Goal: Transaction & Acquisition: Purchase product/service

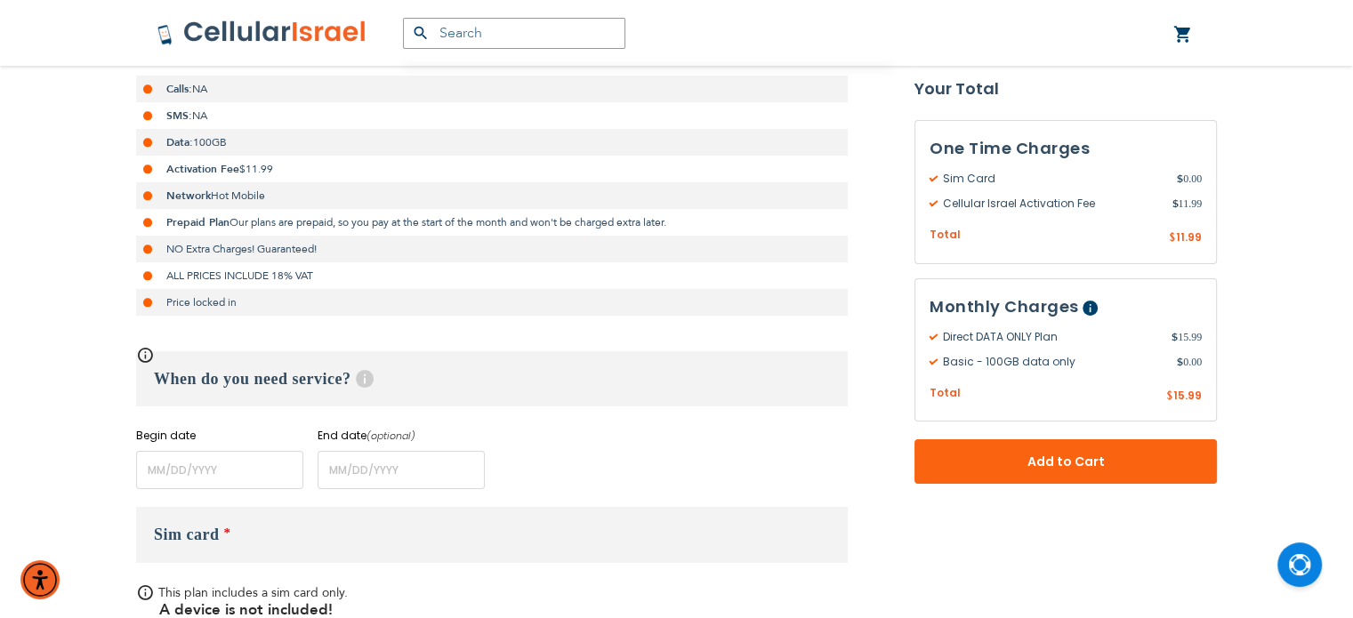
scroll to position [366, 0]
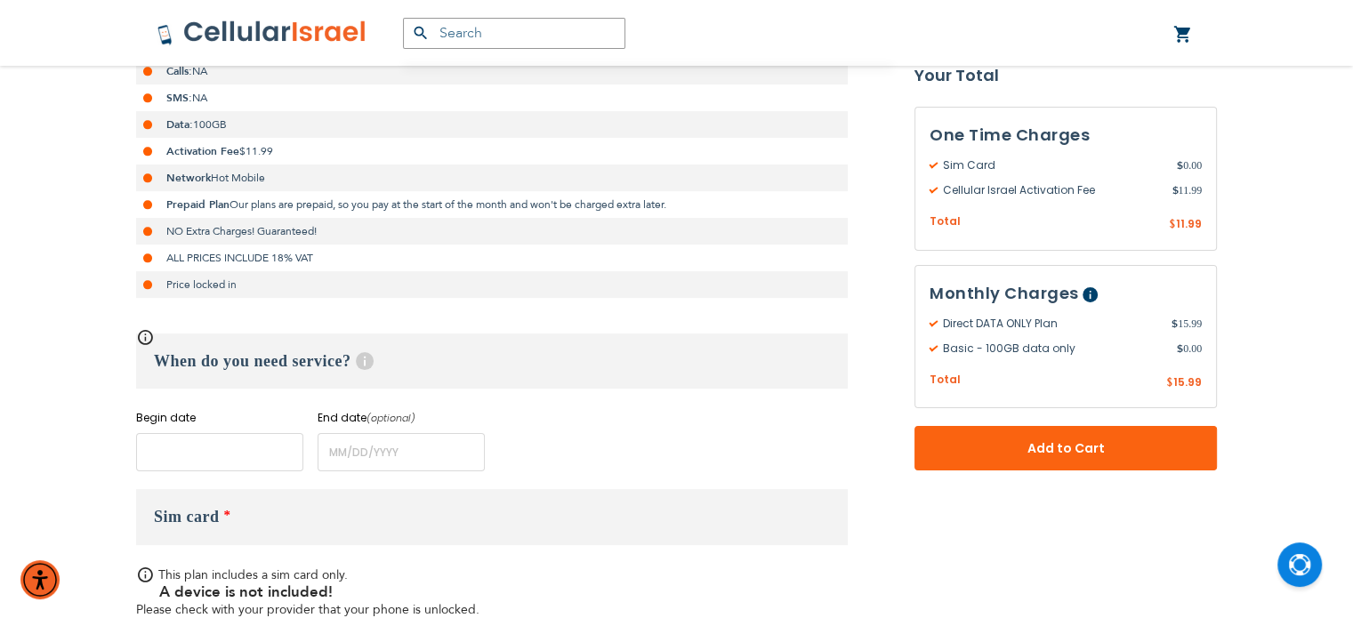
click at [205, 453] on input "name" at bounding box center [219, 452] width 167 height 38
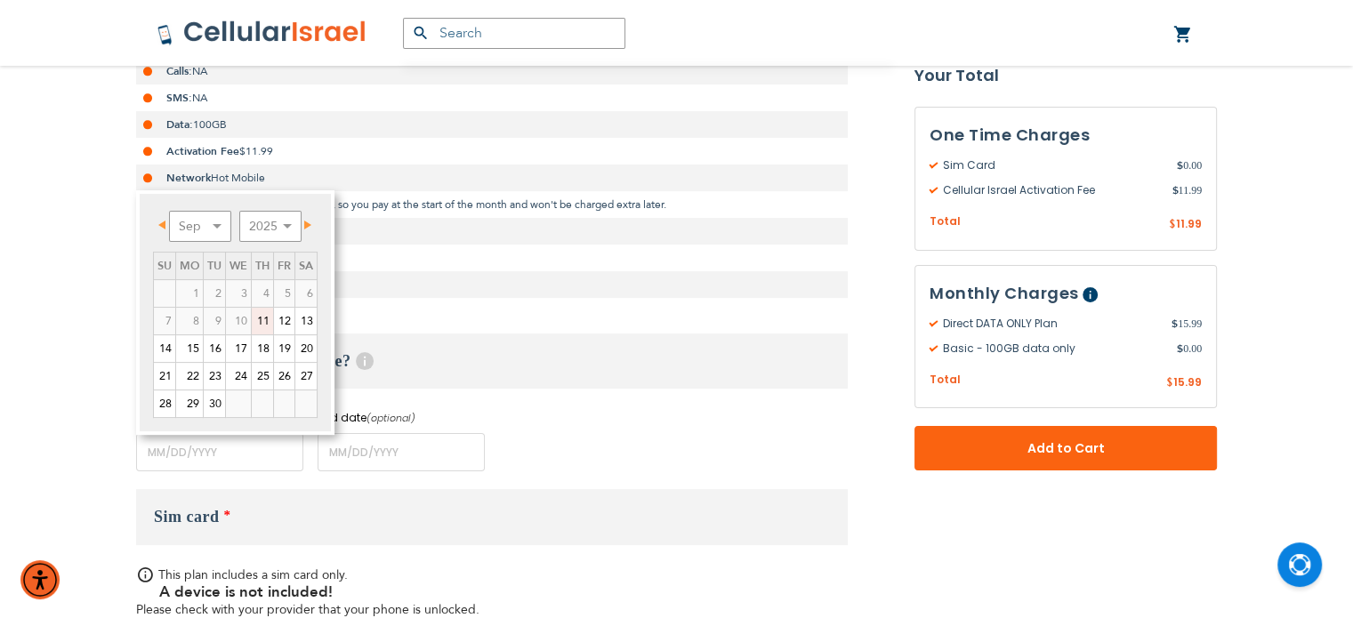
click at [263, 323] on link "11" at bounding box center [262, 321] width 21 height 27
type input "[DATE]"
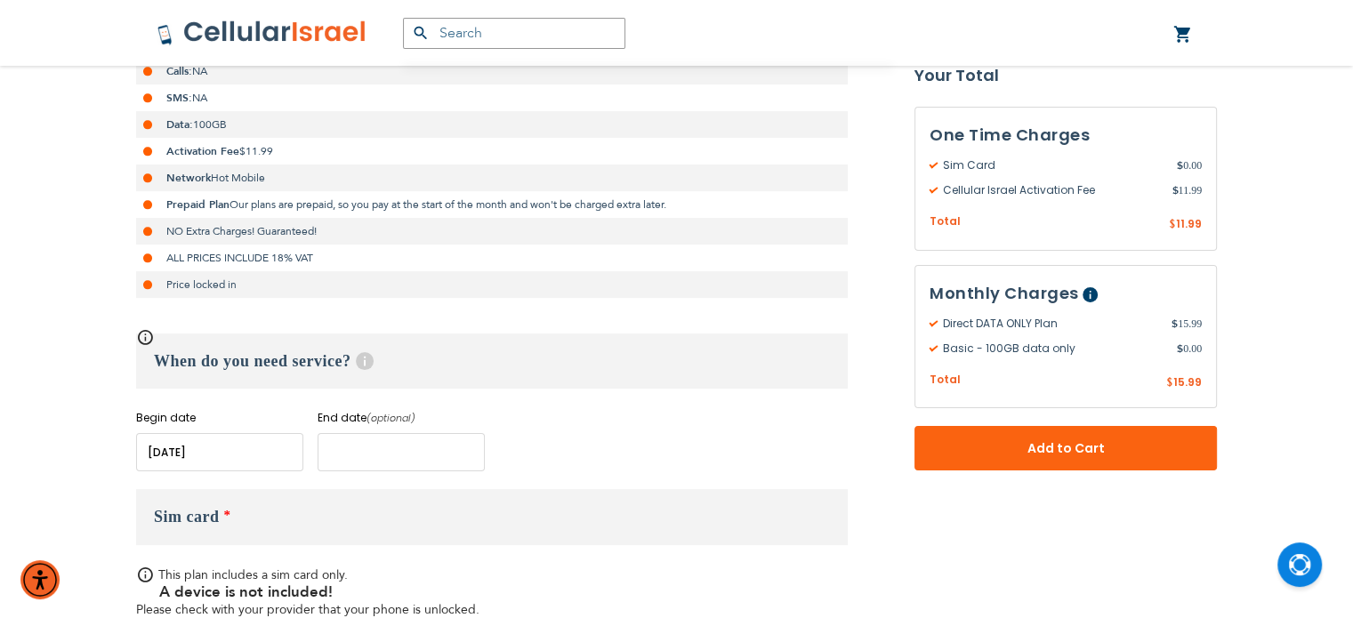
click at [366, 453] on input "name" at bounding box center [400, 452] width 167 height 38
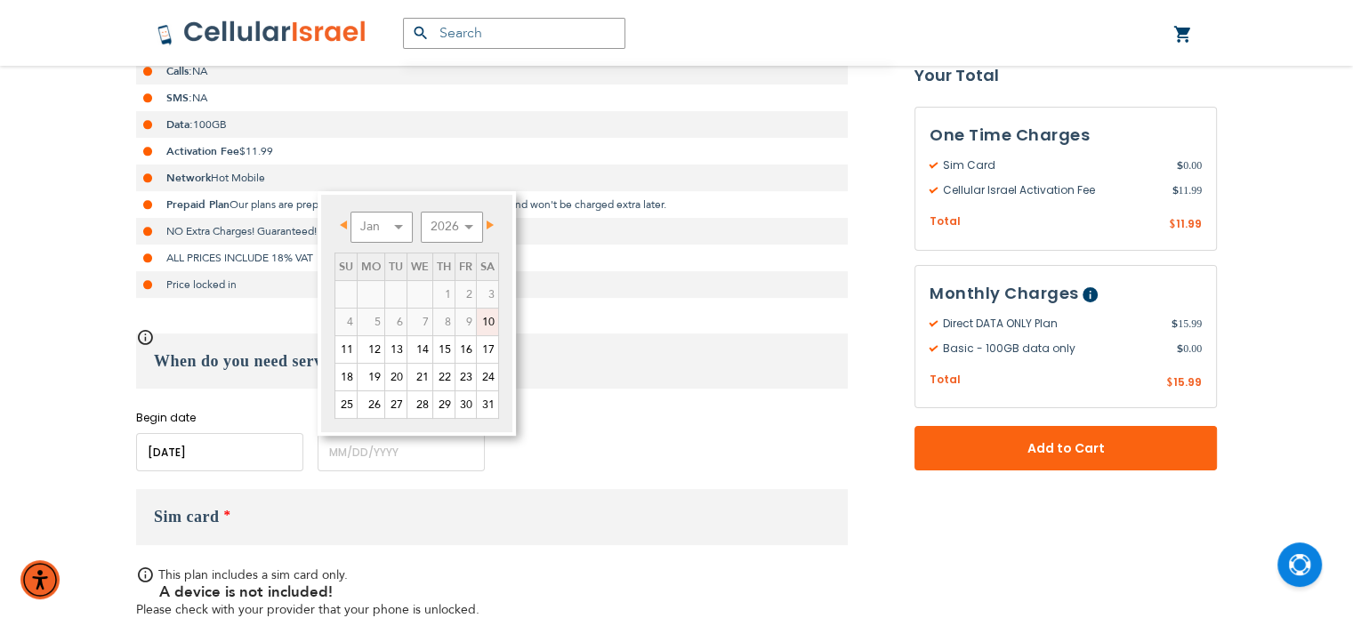
click at [625, 434] on div "Begin date Please enter Start Date End date (optional) Please enter End Date Lo…" at bounding box center [491, 440] width 711 height 61
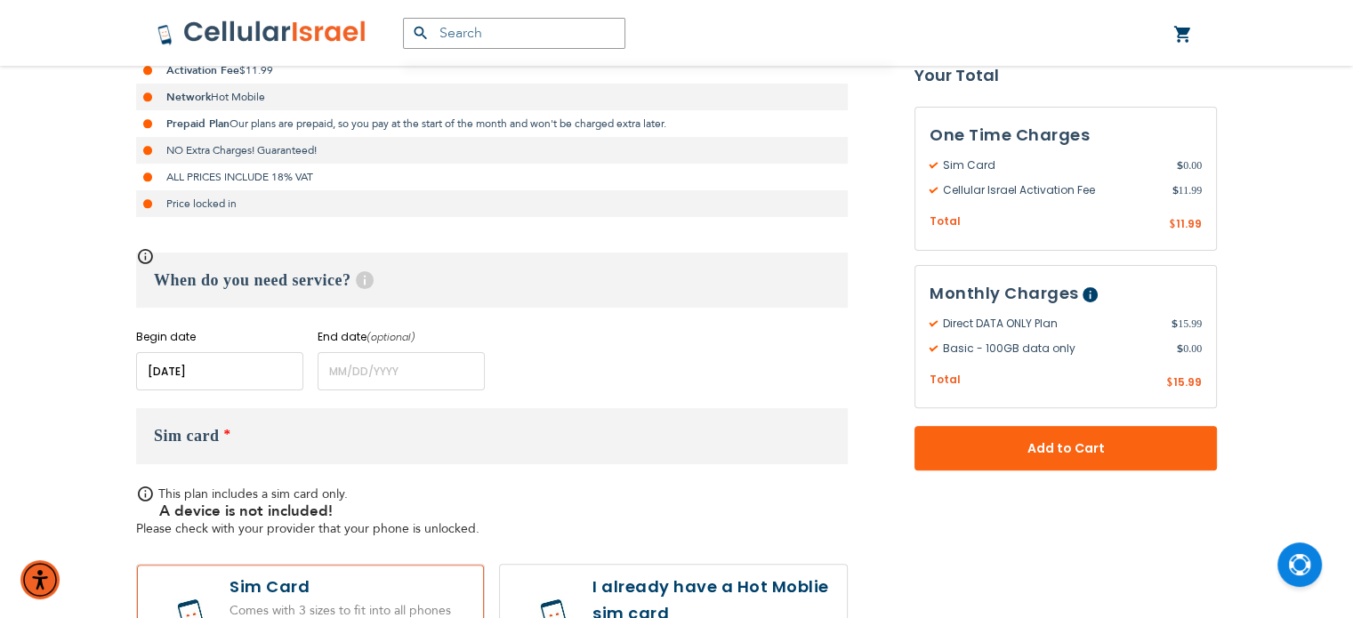
scroll to position [434, 0]
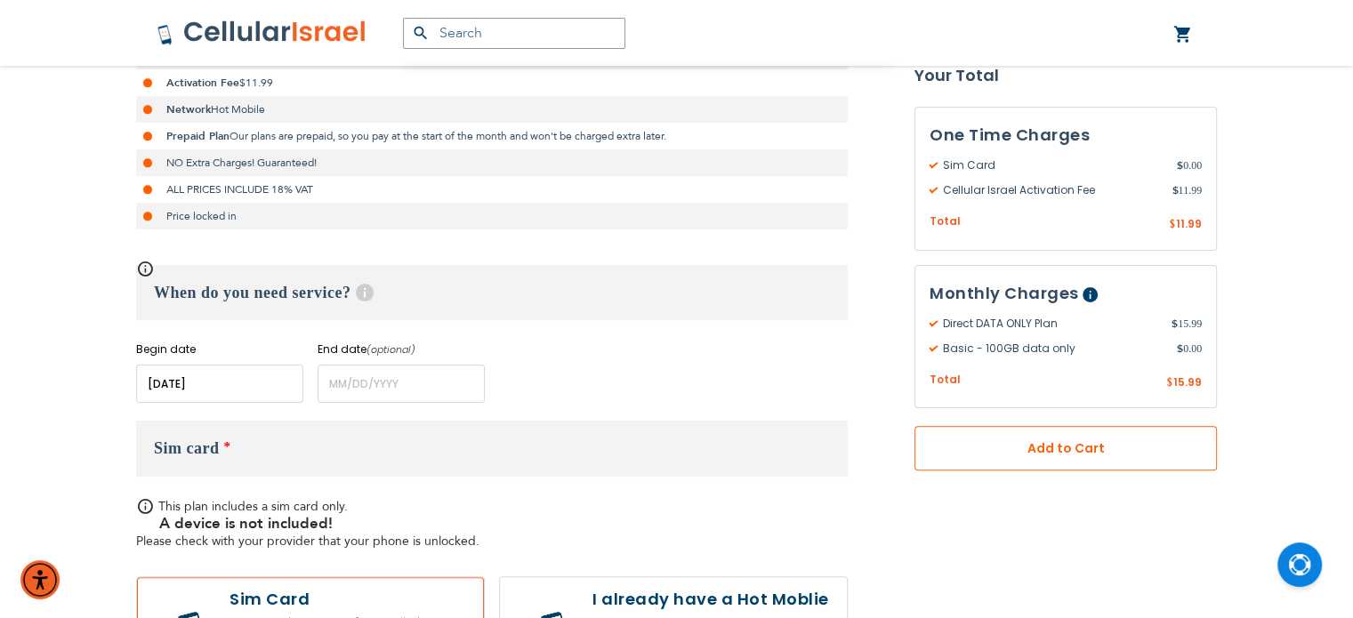
click at [1043, 469] on button "Add to Cart" at bounding box center [1065, 448] width 302 height 44
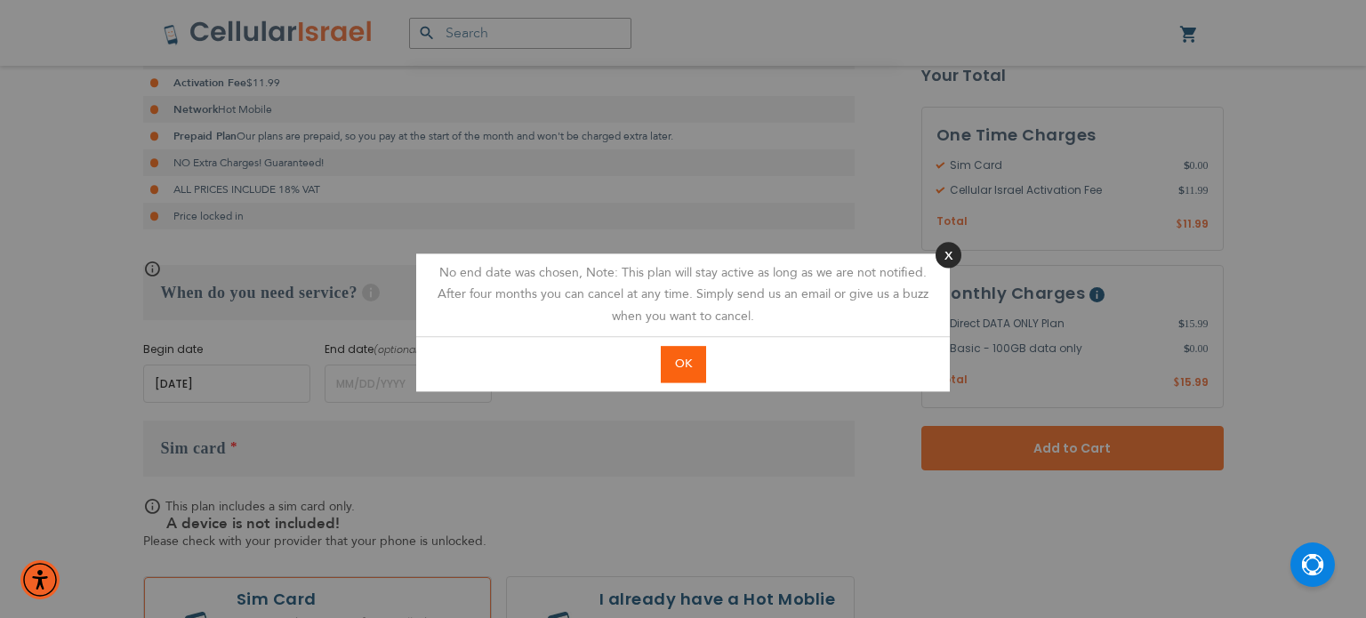
click at [942, 256] on button "Close" at bounding box center [949, 255] width 26 height 26
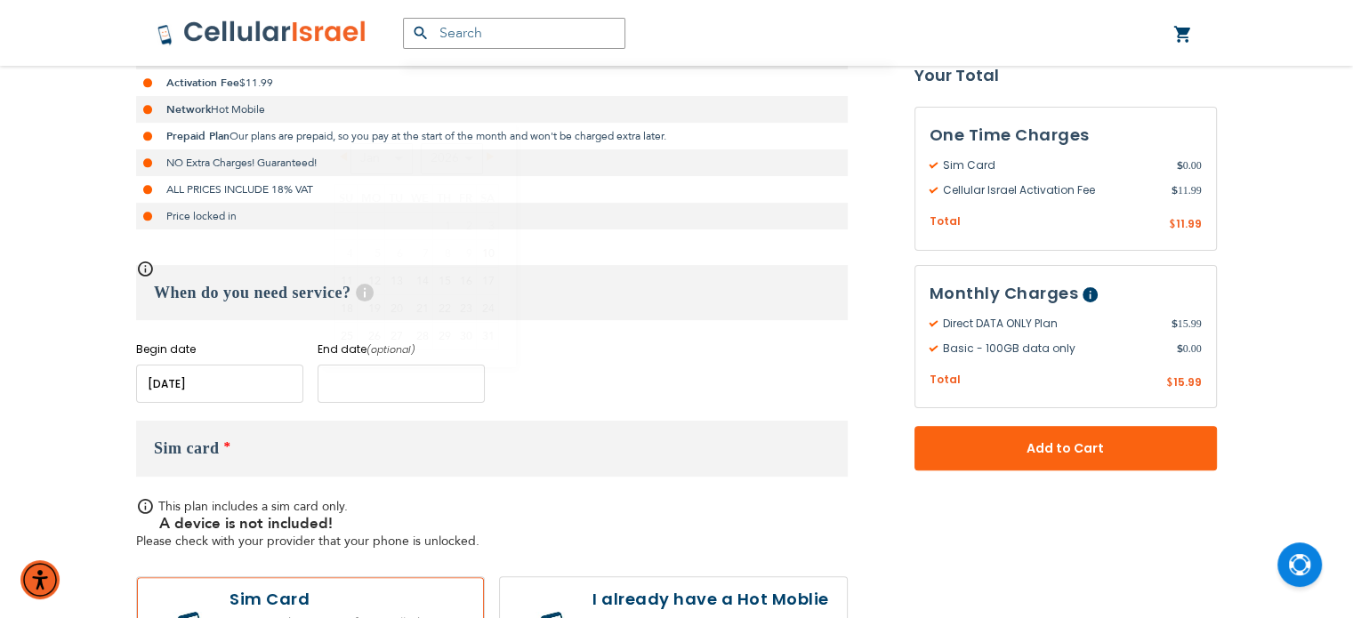
click at [399, 384] on input "name" at bounding box center [400, 384] width 167 height 38
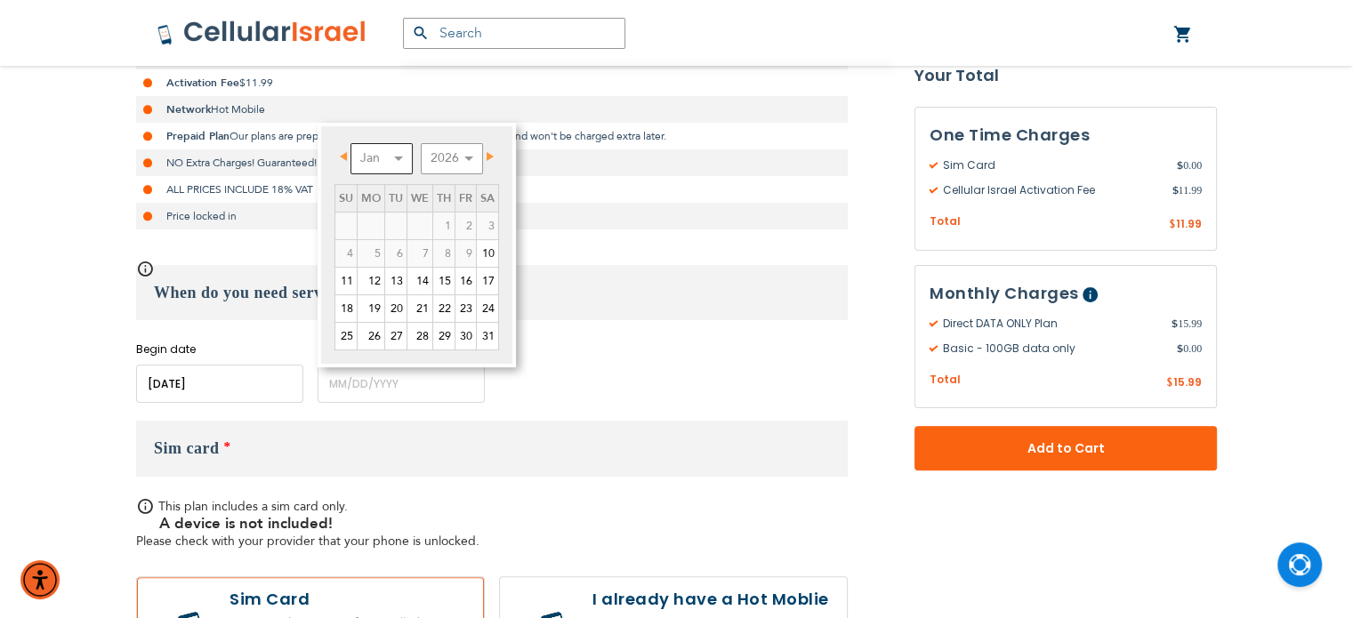
click at [398, 156] on select "Jan Feb Mar Apr May Jun [DATE] Aug Sep Oct Nov Dec" at bounding box center [381, 158] width 62 height 31
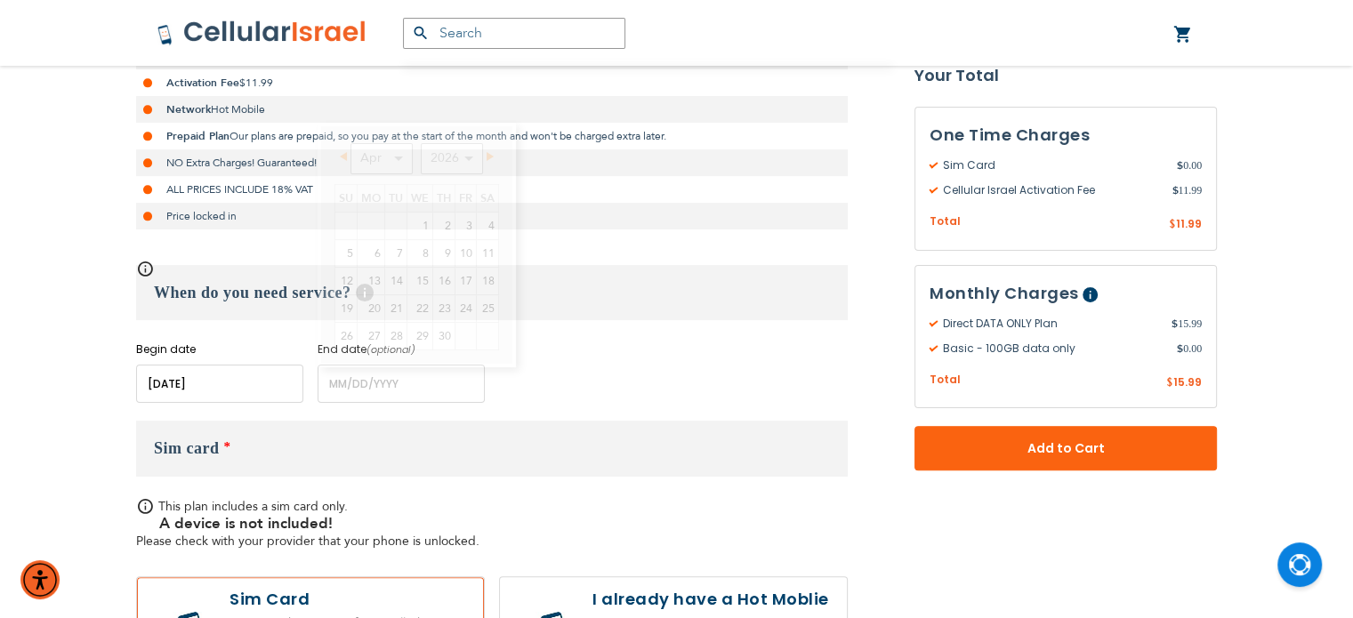
click at [634, 346] on div "Begin date Please enter Start Date End date (optional) Please enter End Date Lo…" at bounding box center [491, 371] width 711 height 61
click at [376, 383] on input "name" at bounding box center [400, 384] width 167 height 38
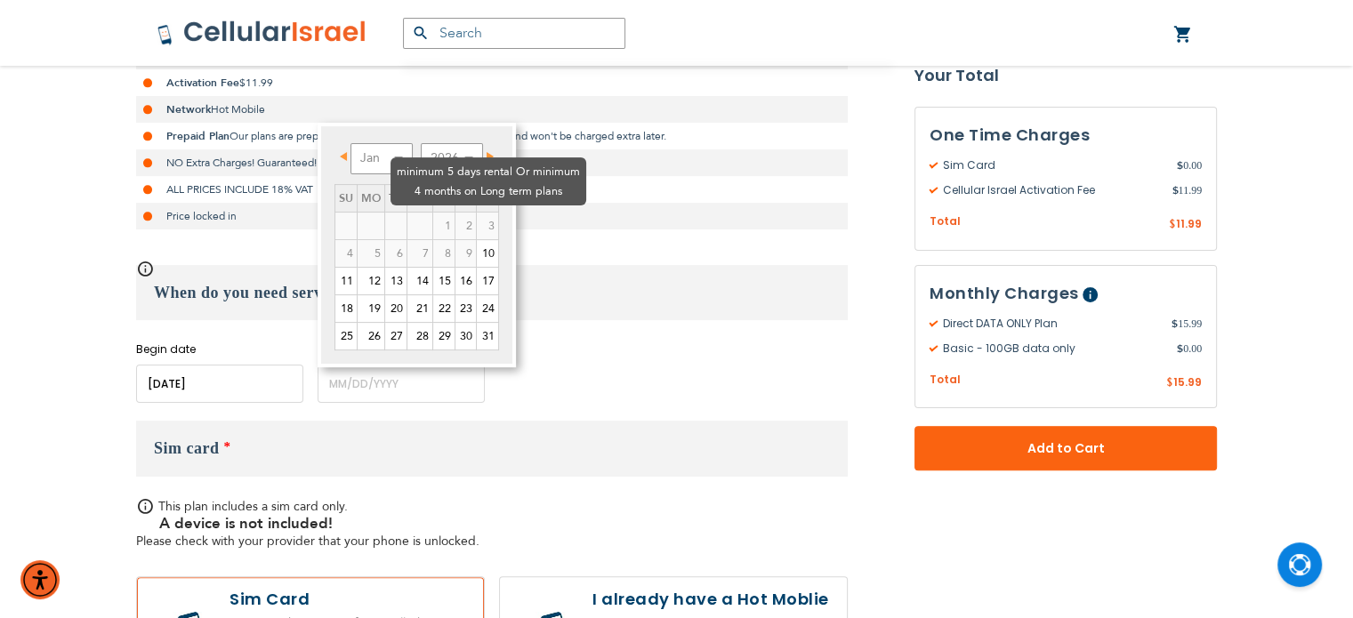
click at [433, 212] on td "1" at bounding box center [444, 226] width 22 height 28
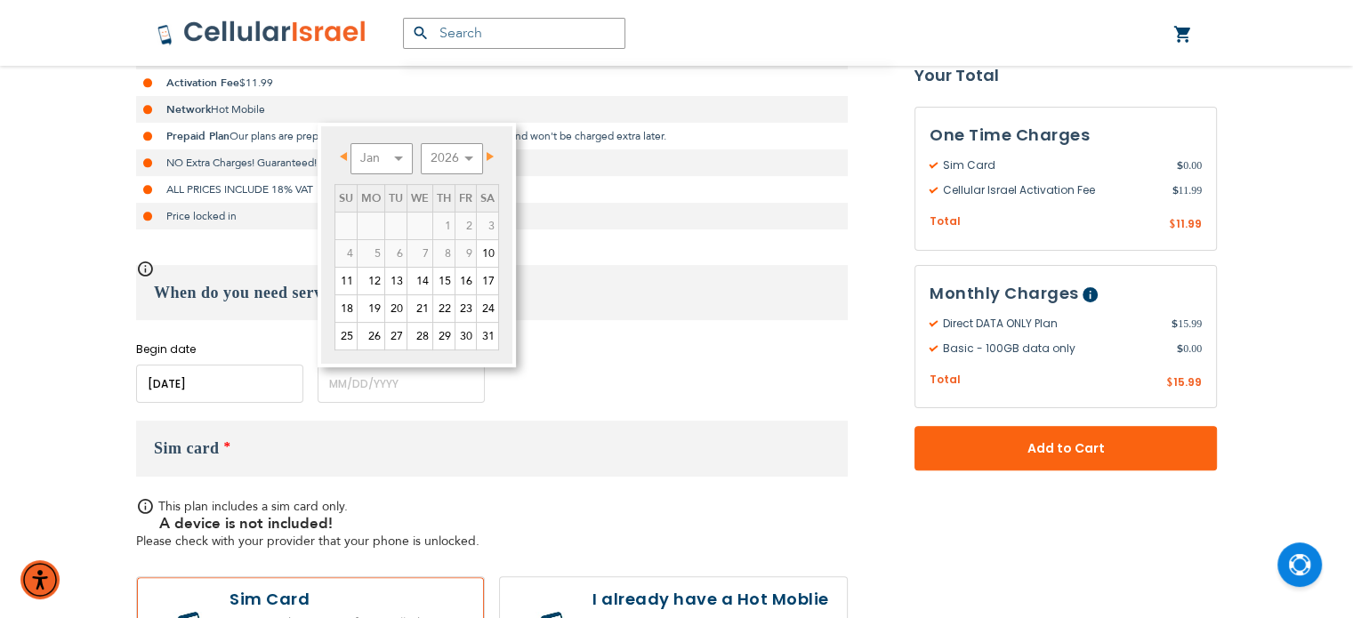
click at [347, 156] on span "Prev" at bounding box center [343, 156] width 7 height 9
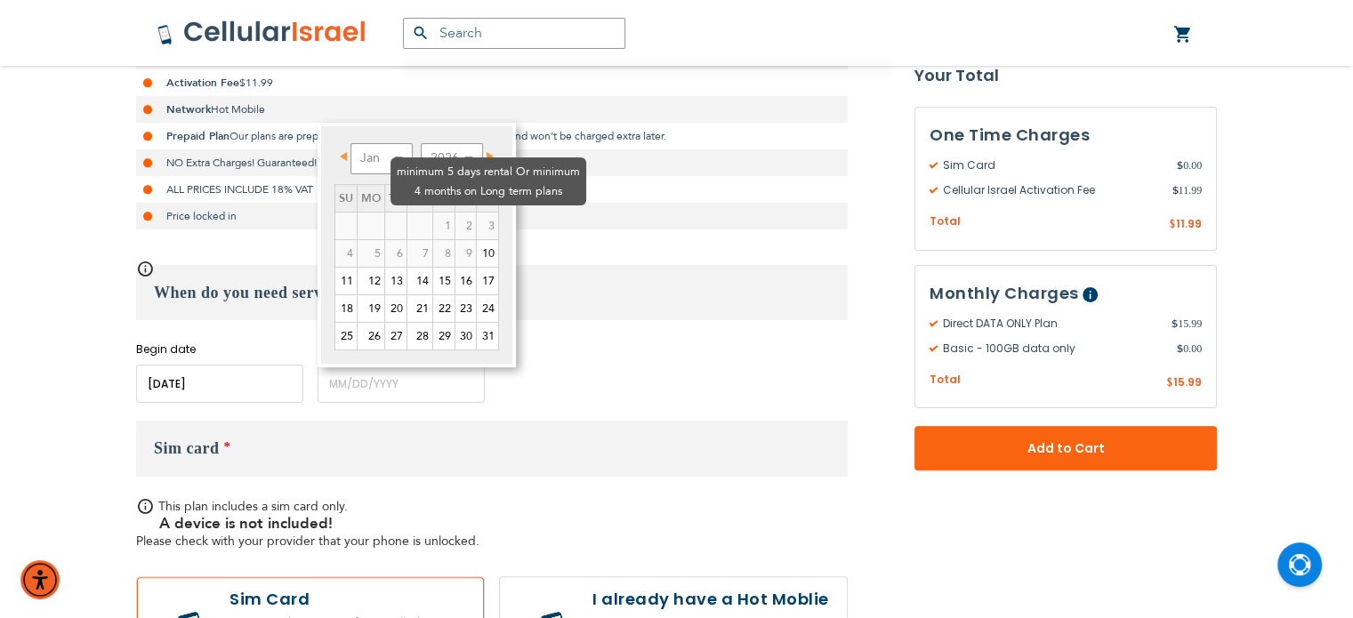
click at [433, 212] on td "1" at bounding box center [444, 226] width 22 height 28
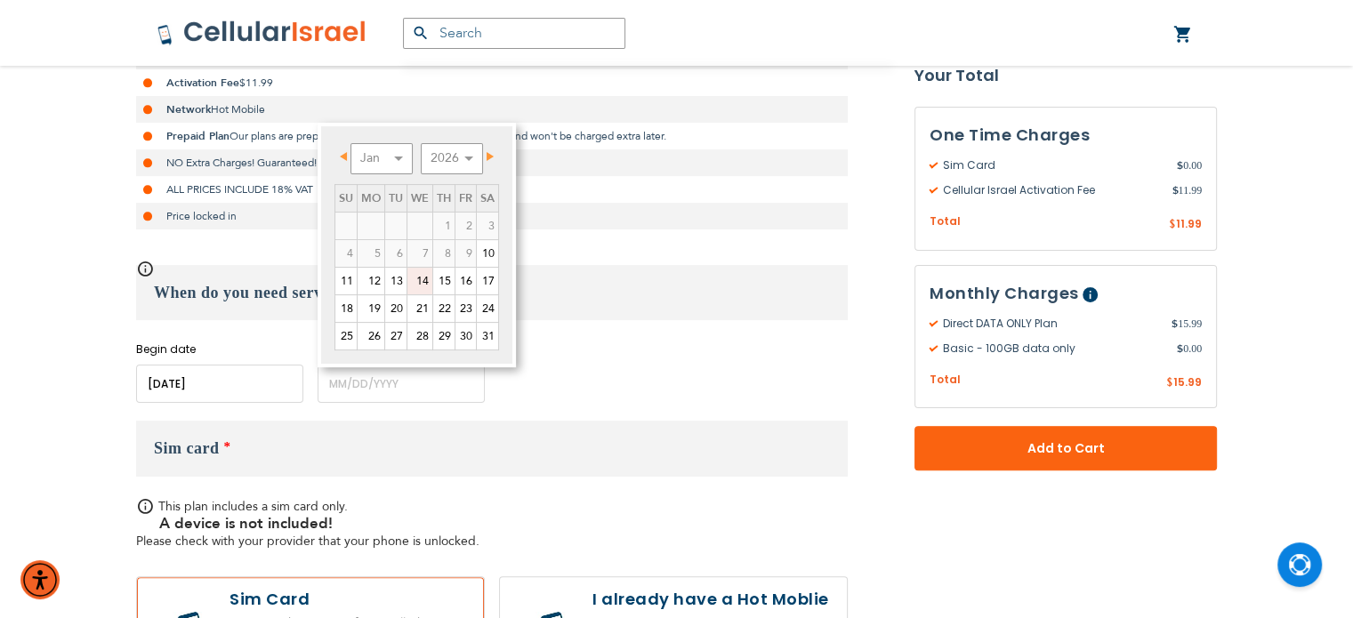
click at [428, 277] on link "14" at bounding box center [419, 281] width 25 height 27
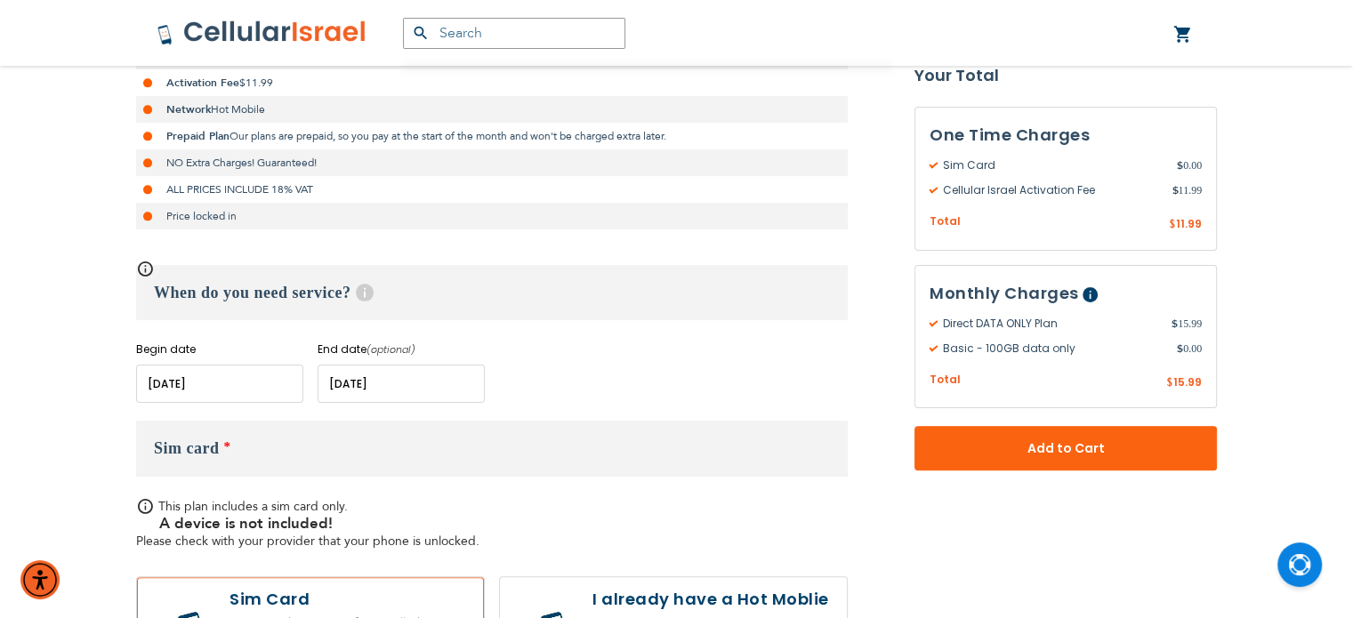
click at [369, 379] on input "name" at bounding box center [400, 384] width 167 height 38
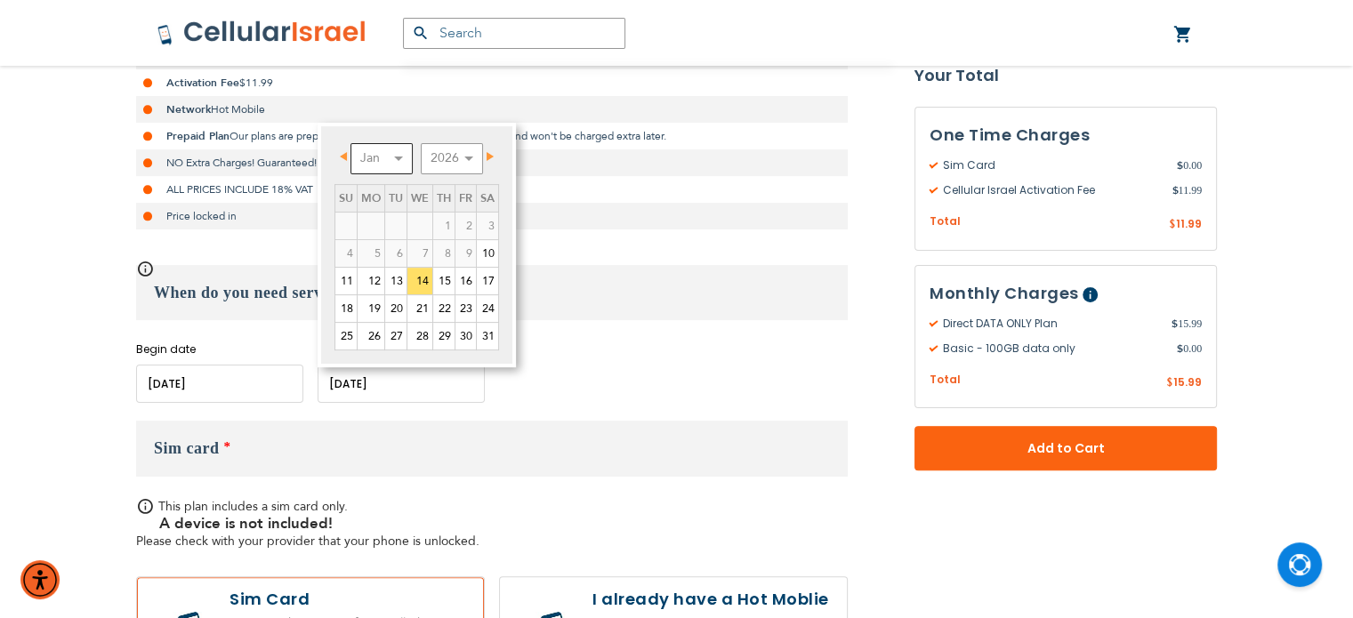
click at [390, 157] on select "Jan Feb Mar Apr May Jun [DATE] Aug Sep Oct Nov Dec" at bounding box center [381, 158] width 62 height 31
click at [398, 312] on link "24" at bounding box center [395, 308] width 21 height 27
type input "[DATE]"
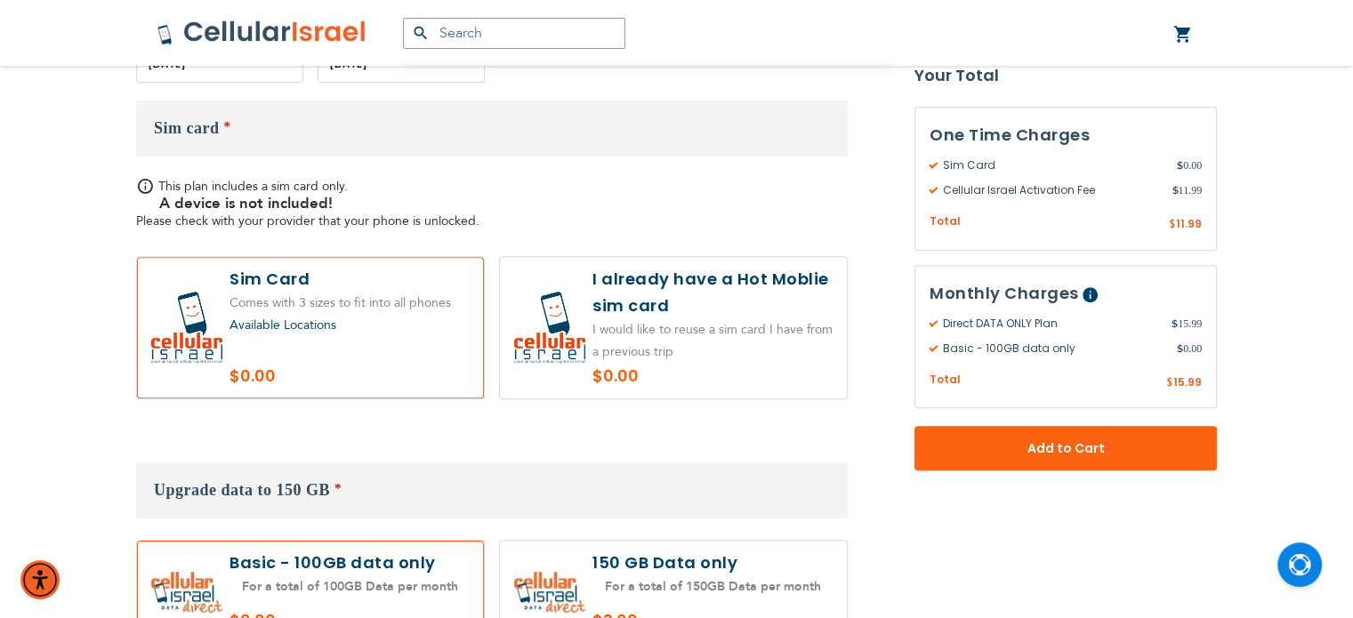
scroll to position [758, 0]
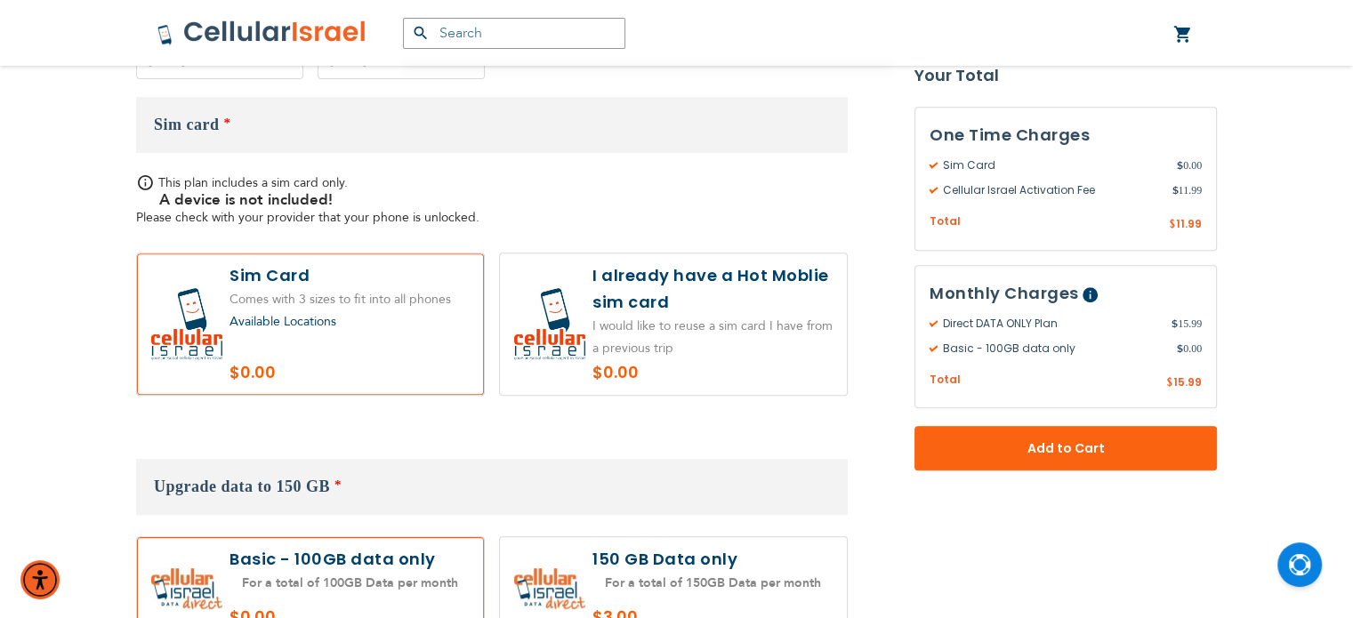
click at [659, 339] on label at bounding box center [673, 323] width 347 height 141
radio input "true"
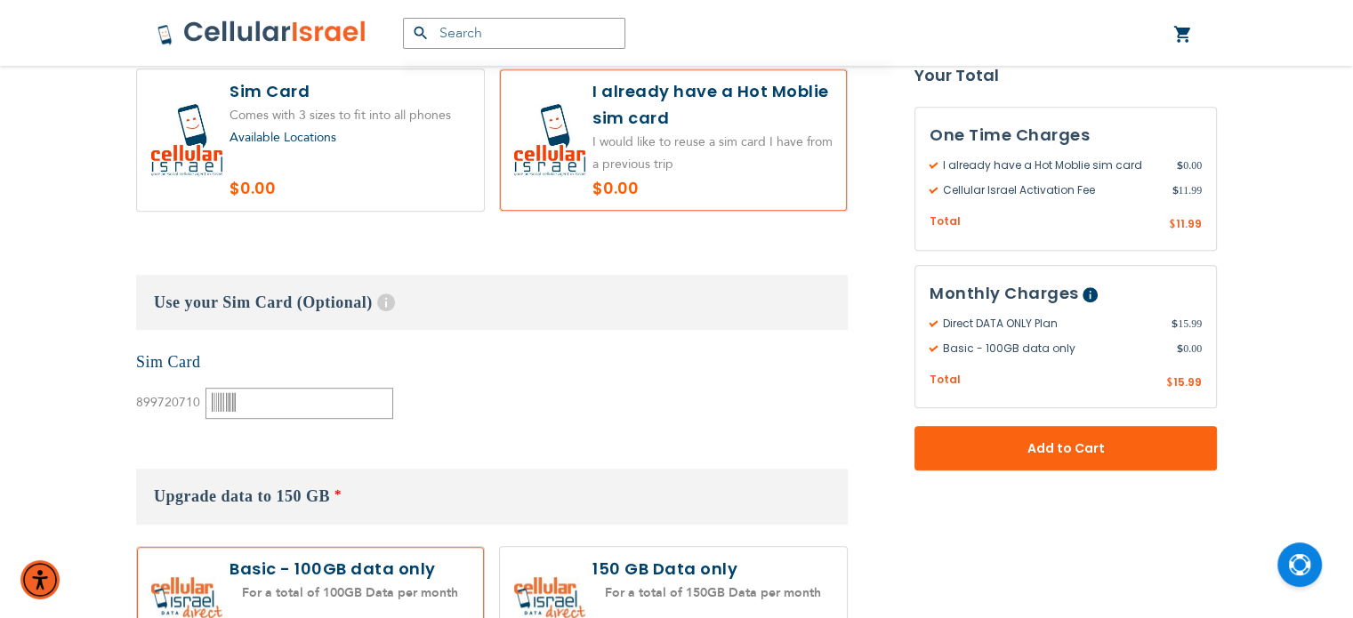
scroll to position [945, 0]
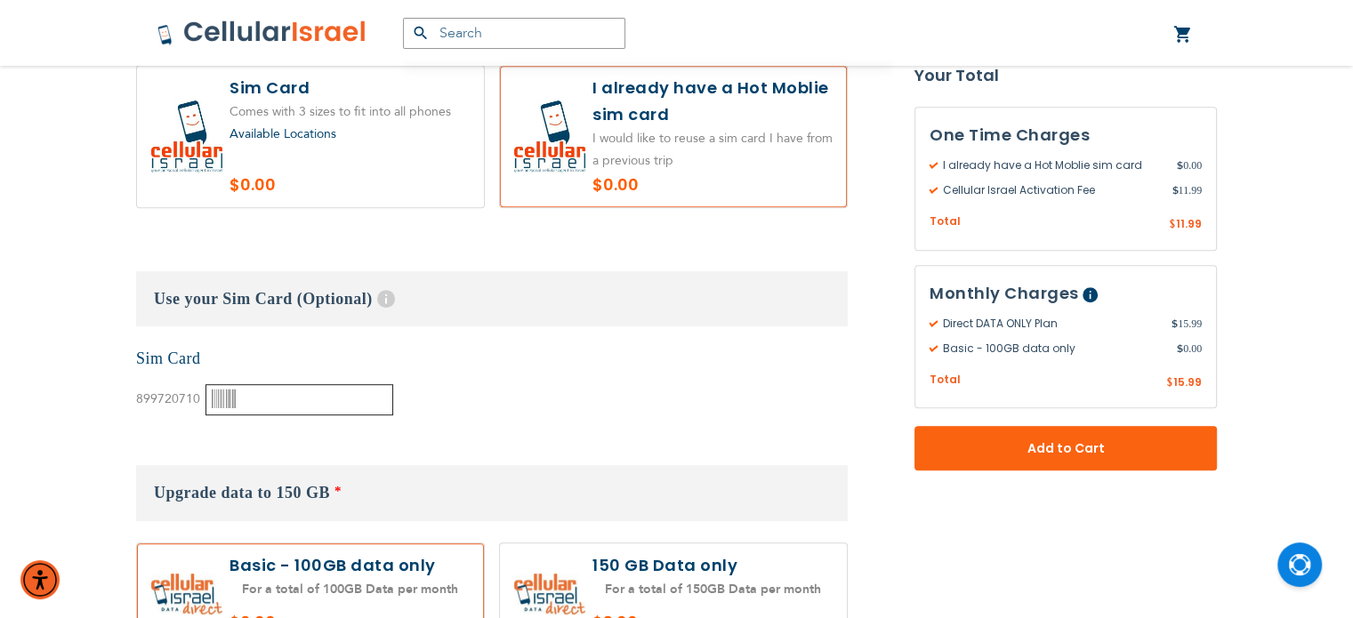
click at [247, 395] on input "text" at bounding box center [299, 399] width 188 height 31
paste input "5031572602"
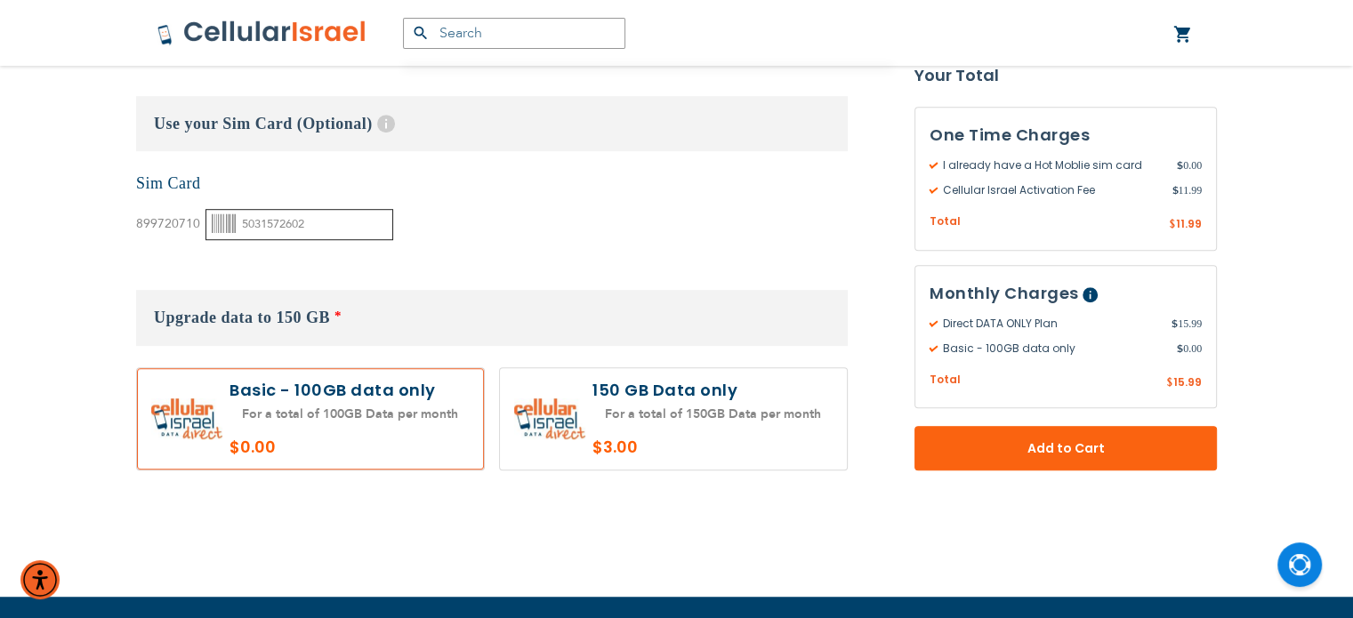
scroll to position [1126, 0]
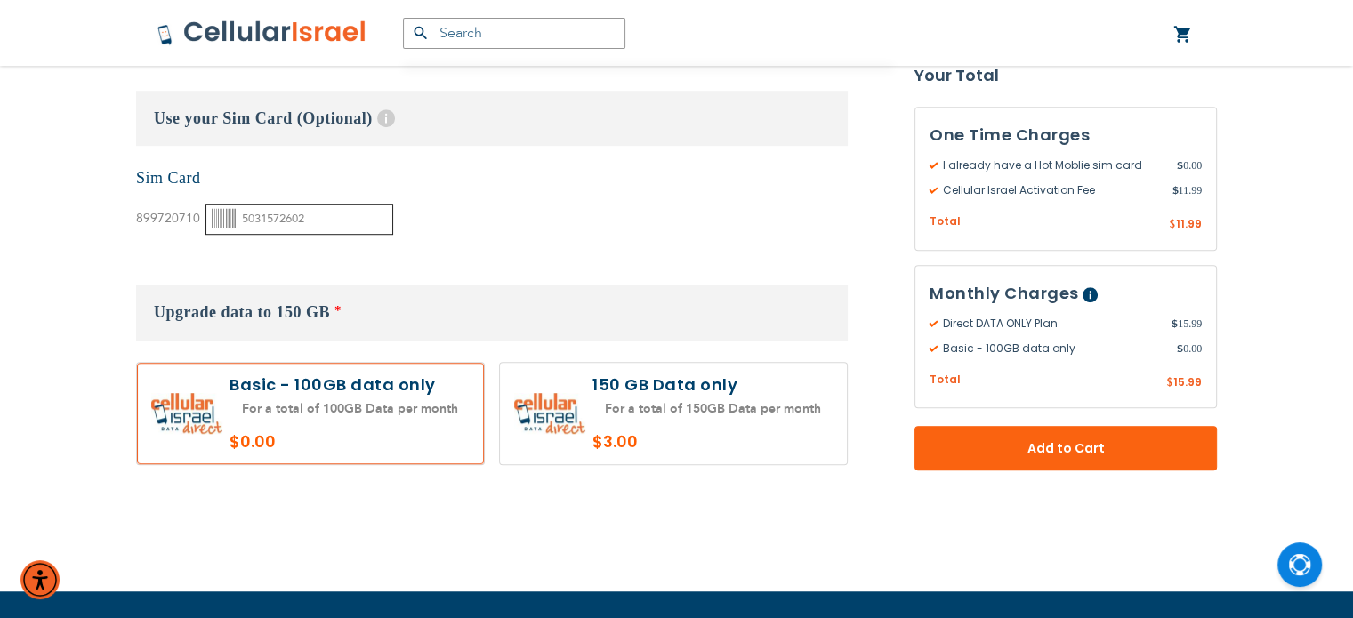
type input "5031572602"
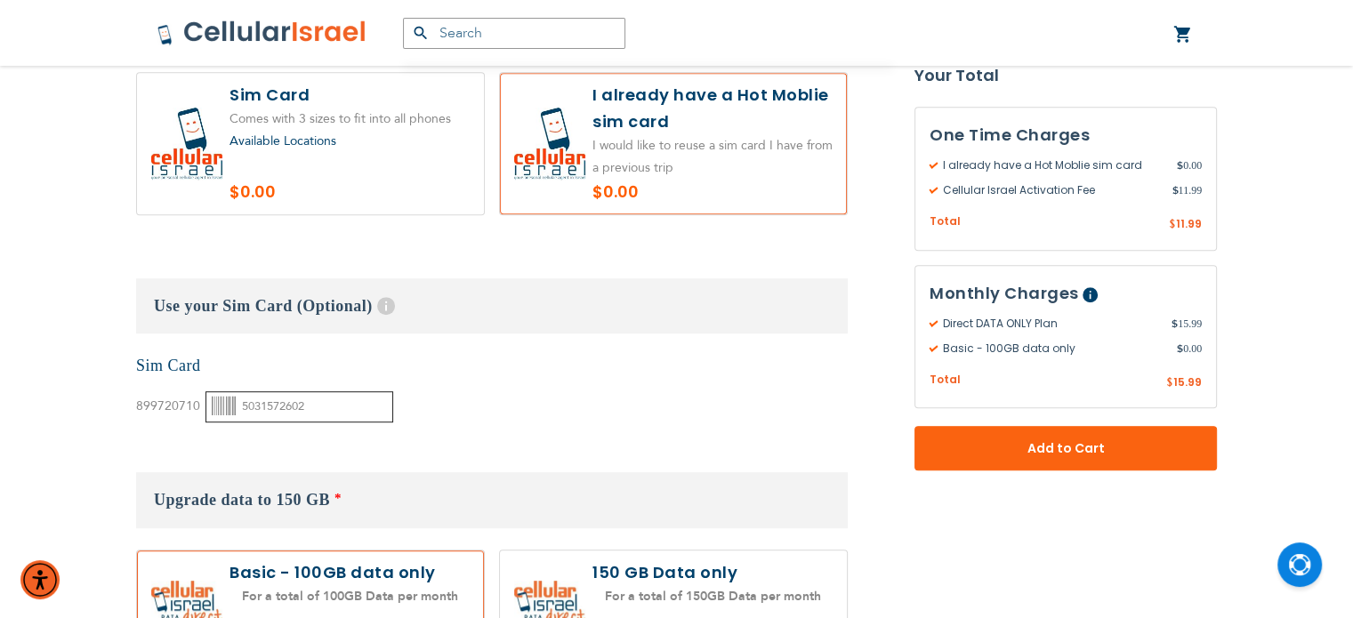
scroll to position [937, 0]
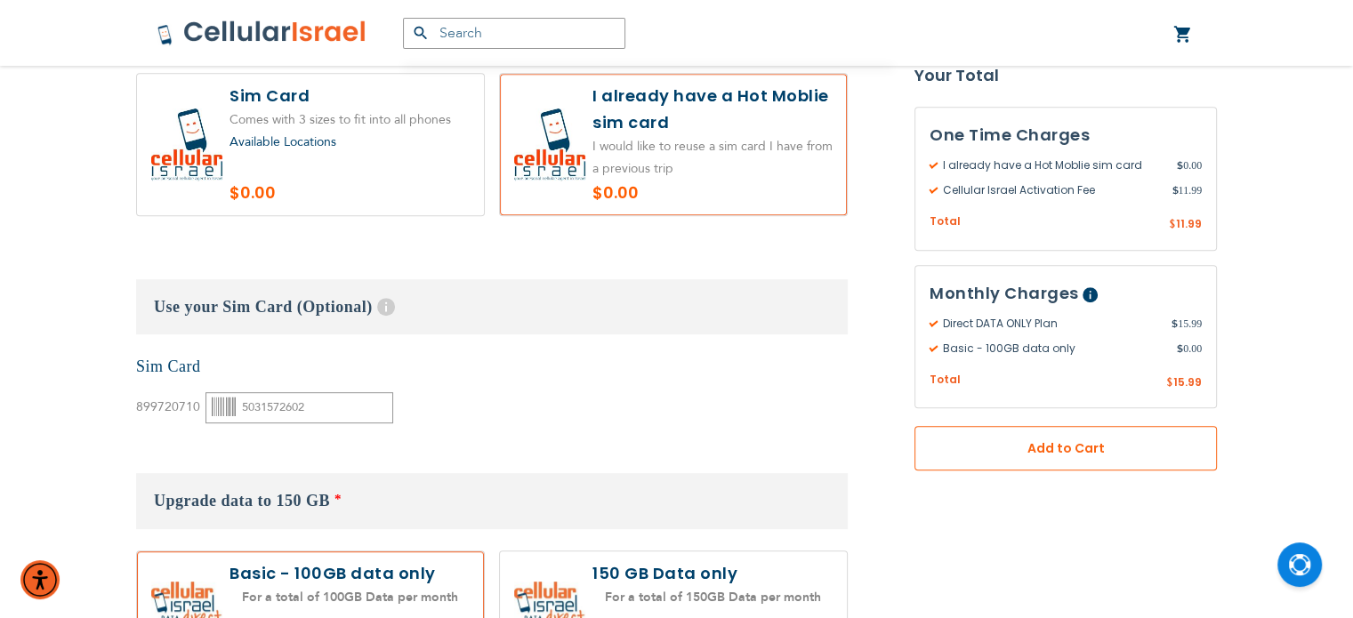
click at [1008, 428] on button "Add to Cart" at bounding box center [1065, 448] width 302 height 44
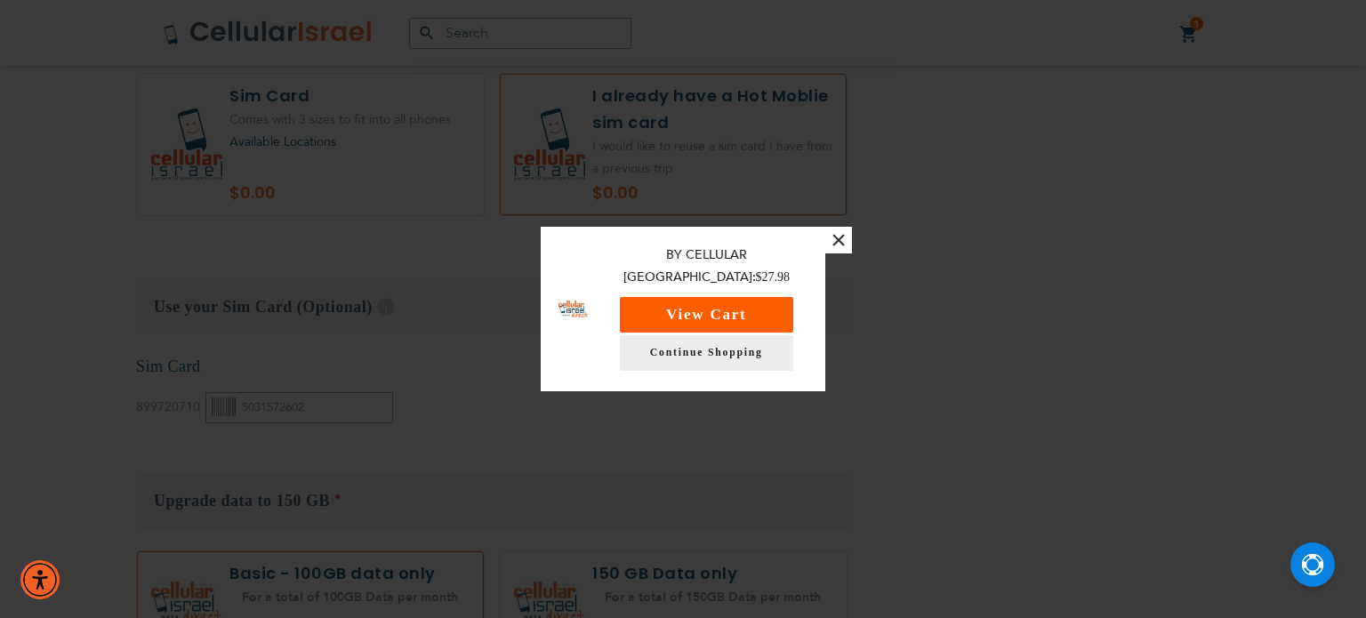
click at [726, 297] on button "View Cart" at bounding box center [706, 315] width 173 height 36
